Goal: Check status: Check status

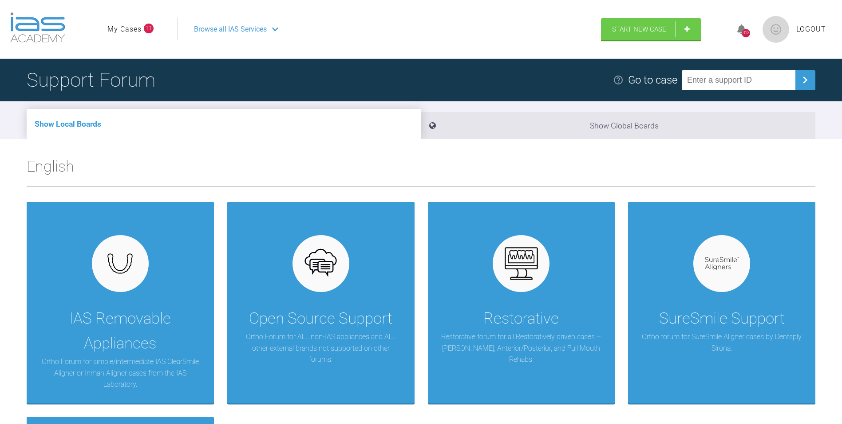
click at [130, 33] on link "My Cases" at bounding box center [124, 30] width 34 height 12
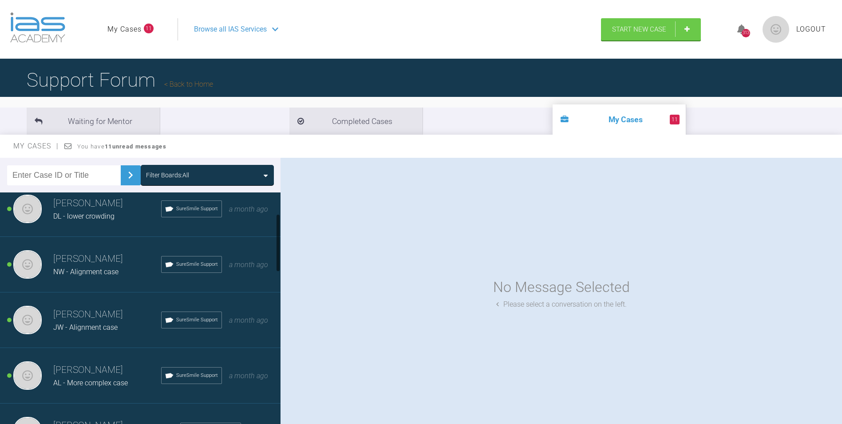
scroll to position [89, 0]
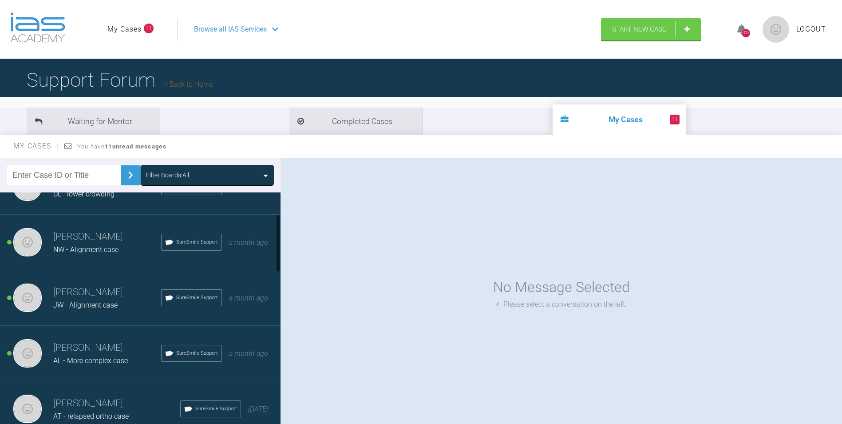
click at [113, 299] on div "JW - Alignment case" at bounding box center [107, 305] width 108 height 12
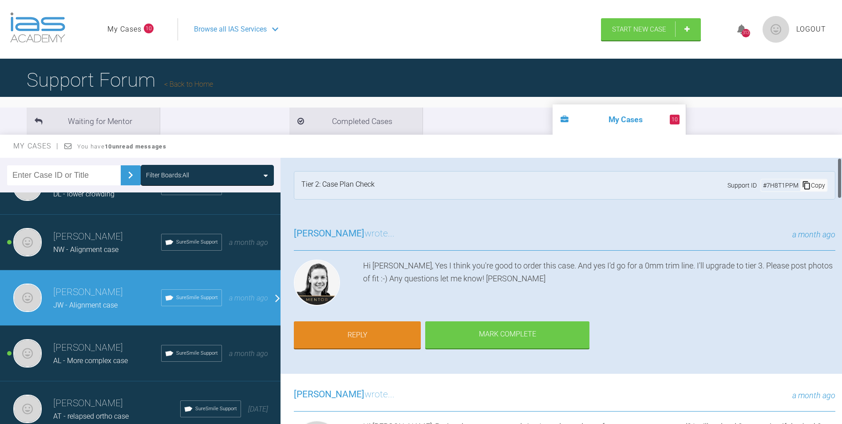
click at [813, 185] on div "Copy" at bounding box center [813, 185] width 27 height 12
click at [198, 83] on link "Back to Home" at bounding box center [188, 84] width 49 height 8
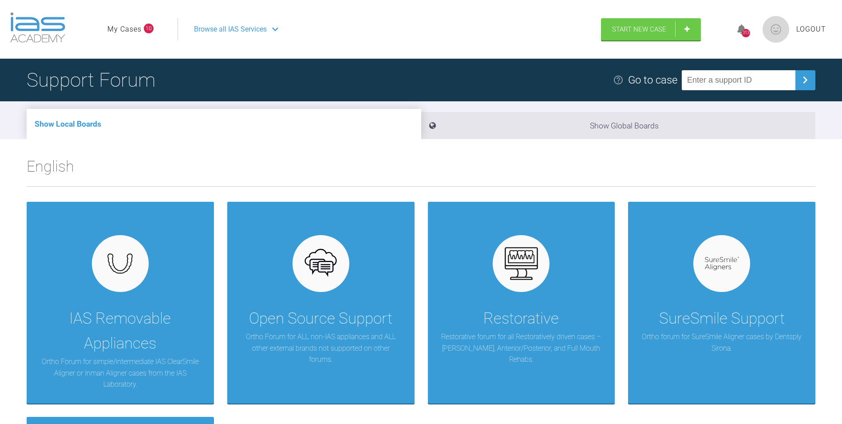
paste input "7H8T1PPM"
type input "7H8T1PPM"
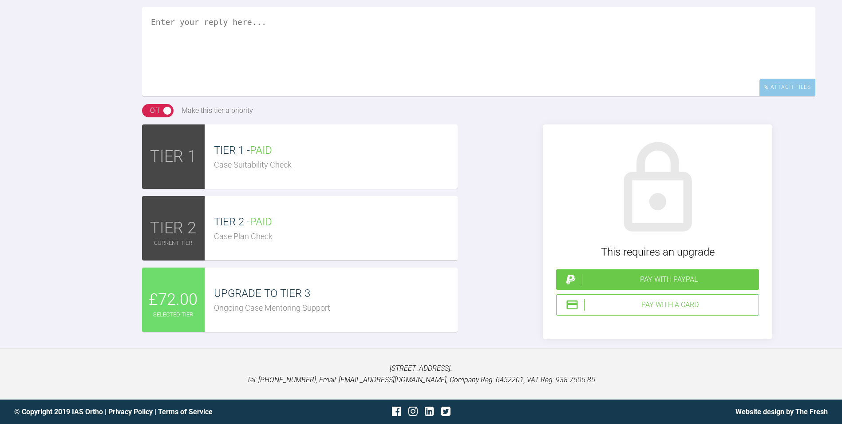
scroll to position [3848, 0]
